Goal: Task Accomplishment & Management: Use online tool/utility

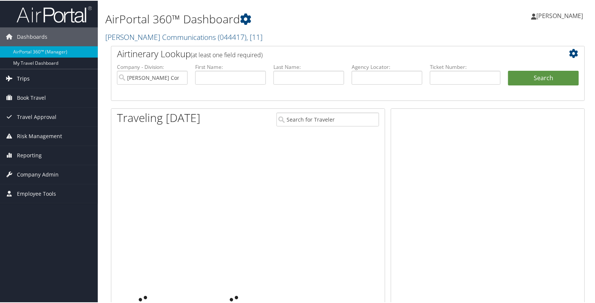
click at [32, 77] on link "Trips" at bounding box center [49, 77] width 98 height 19
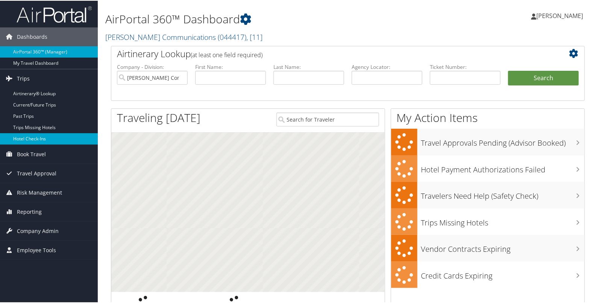
click at [33, 136] on link "Hotel Check-ins" at bounding box center [49, 137] width 98 height 11
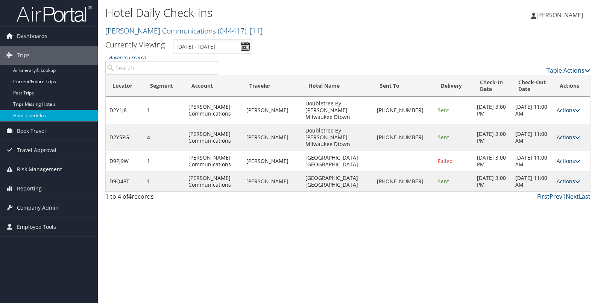
click at [567, 157] on link "Actions" at bounding box center [568, 160] width 24 height 7
click at [550, 154] on link "Resend" at bounding box center [544, 158] width 64 height 13
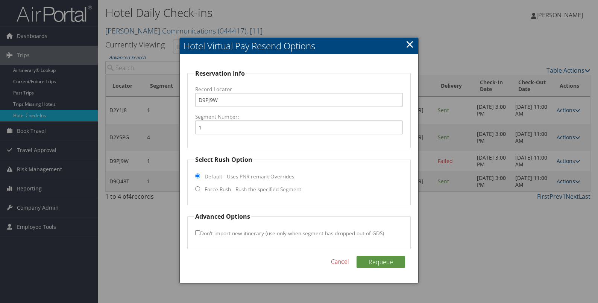
click at [230, 189] on label "Force Rush - Rush the specified Segment" at bounding box center [253, 189] width 97 height 8
click at [200, 189] on input "Force Rush - Rush the specified Segment" at bounding box center [197, 188] width 5 height 5
radio input "true"
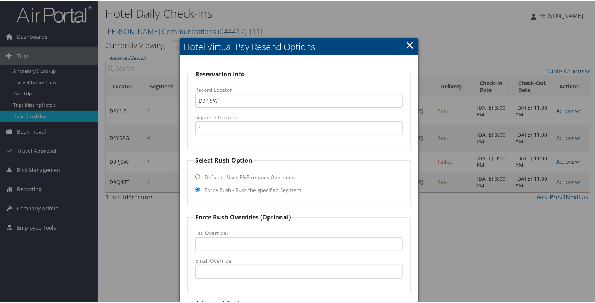
scroll to position [66, 0]
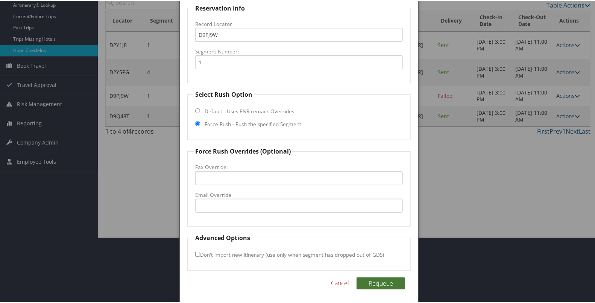
click at [367, 284] on button "Requeue" at bounding box center [380, 282] width 49 height 12
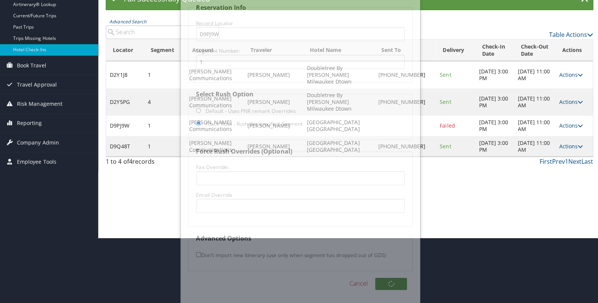
scroll to position [0, 0]
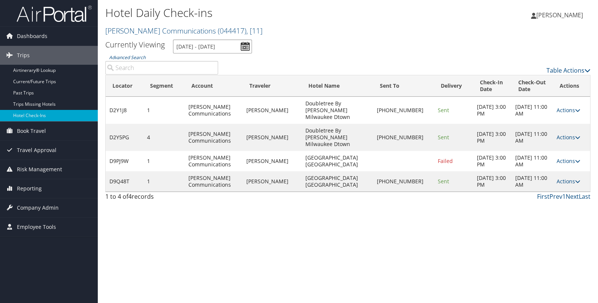
click at [243, 47] on input "9/5/2025 - 9/5/2025" at bounding box center [212, 46] width 79 height 14
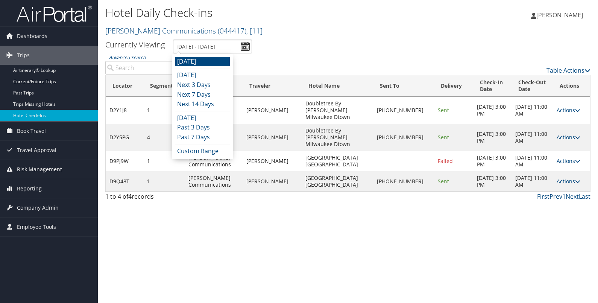
click at [211, 60] on li "Tomorrow" at bounding box center [202, 62] width 55 height 10
click at [244, 49] on input "9/5/2025 - 9/5/2025" at bounding box center [212, 46] width 79 height 14
click at [321, 50] on ul "Currently Viewing 9/5/2025 - 9/5/2025" at bounding box center [343, 46] width 493 height 14
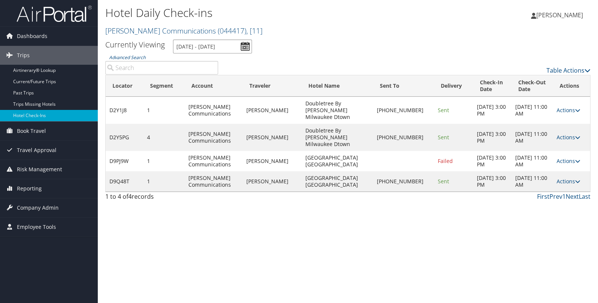
click at [247, 49] on input "9/5/2025 - 9/5/2025" at bounding box center [212, 46] width 79 height 14
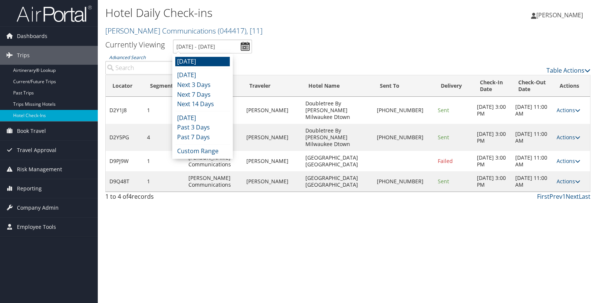
click at [220, 63] on li "Tomorrow" at bounding box center [202, 62] width 55 height 10
type input "9/5/2025 - 9/5/2025"
